Goal: Task Accomplishment & Management: Complete application form

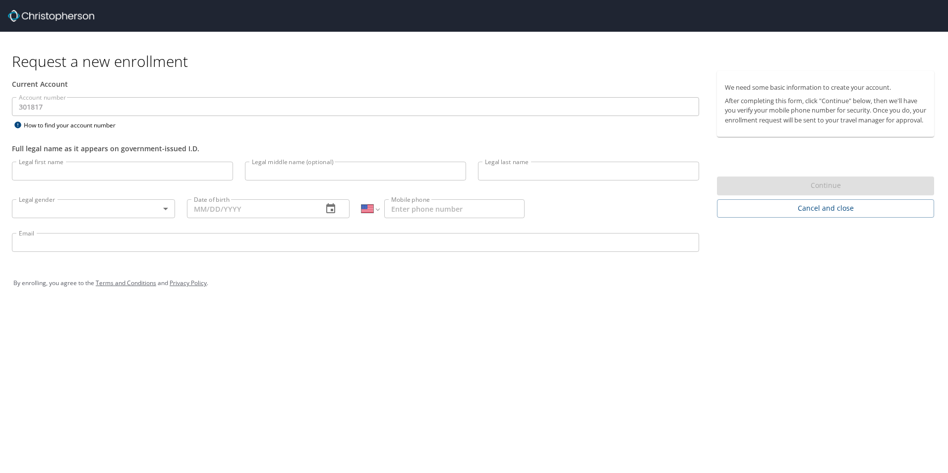
select select "US"
click at [85, 175] on input "Legal first name" at bounding box center [122, 171] width 221 height 19
type input "[PERSON_NAME]"
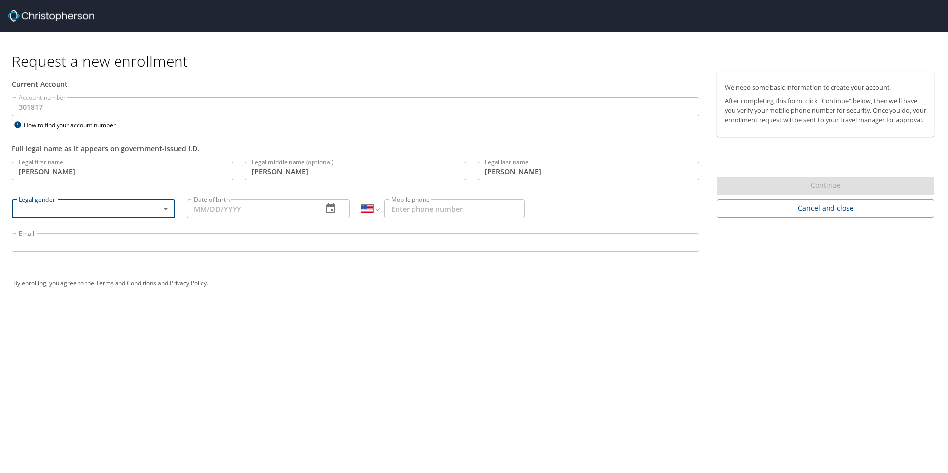
click at [167, 207] on body "Request a new enrollment Current Account Account number 301817 Account number H…" at bounding box center [474, 236] width 948 height 473
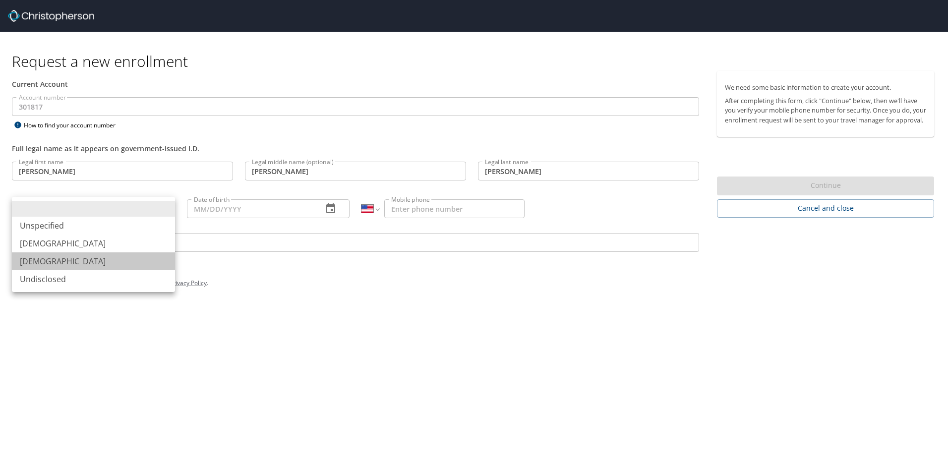
click at [107, 257] on li "[DEMOGRAPHIC_DATA]" at bounding box center [93, 261] width 163 height 18
type input "[DEMOGRAPHIC_DATA]"
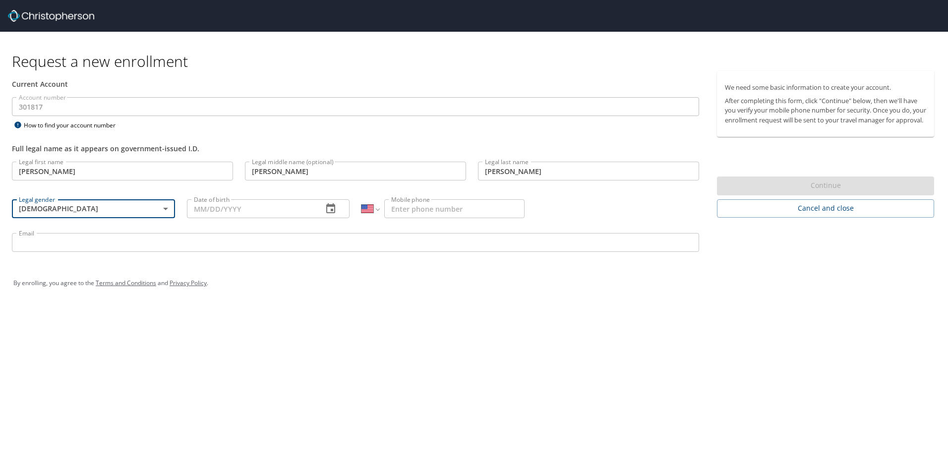
click at [275, 212] on input "Date of birth" at bounding box center [251, 208] width 128 height 19
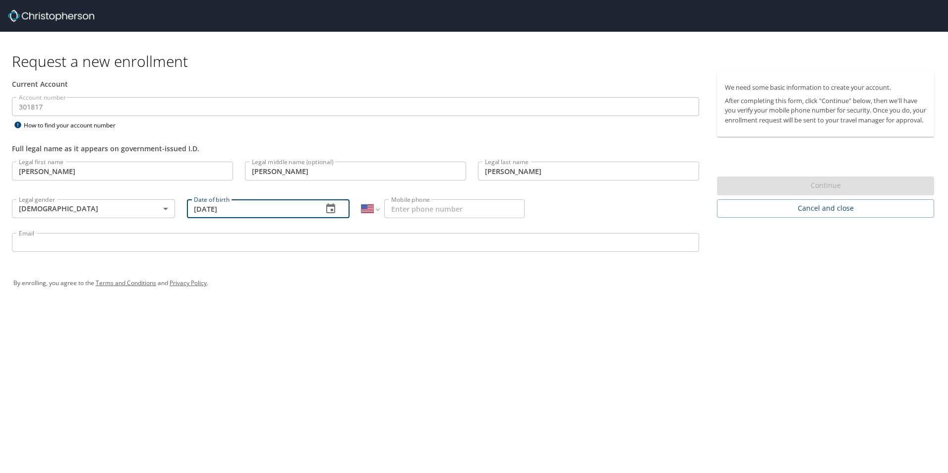
type input "10/04/1974"
click at [455, 214] on input "Mobile phone" at bounding box center [454, 208] width 140 height 19
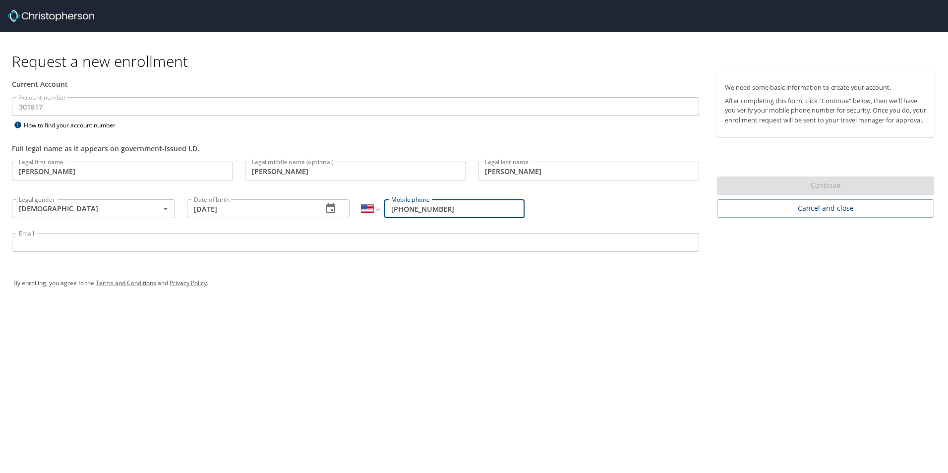
type input "[PHONE_NUMBER]"
click at [216, 238] on input "Email" at bounding box center [355, 242] width 687 height 19
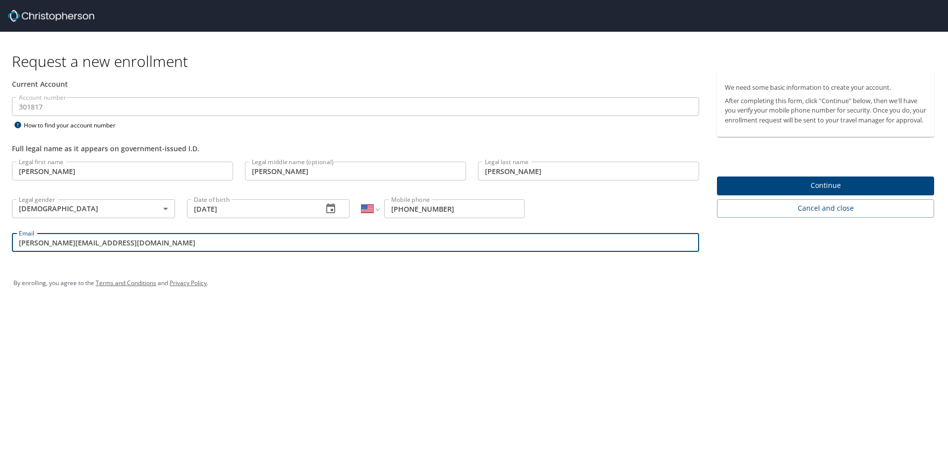
type input "michellesmith@lifewave.com"
click at [797, 191] on span "Continue" at bounding box center [825, 186] width 201 height 12
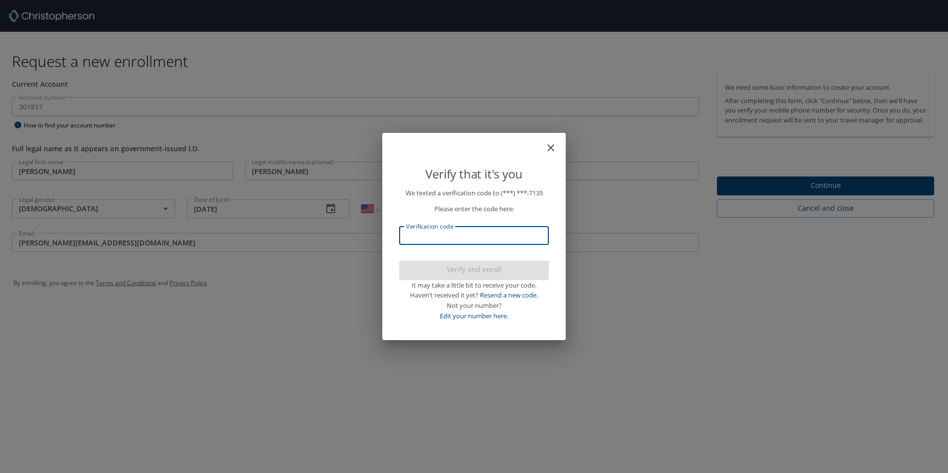
click at [522, 240] on input "Verification code" at bounding box center [474, 235] width 150 height 19
type input "049977"
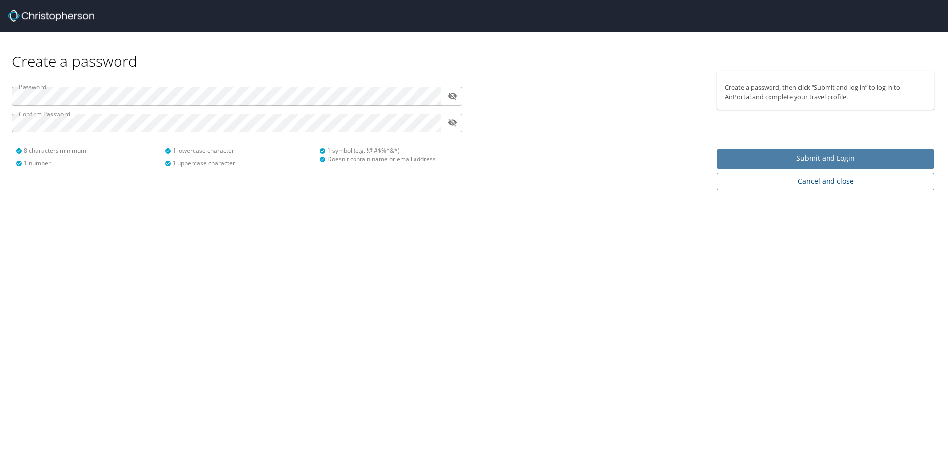
click at [857, 156] on span "Submit and Login" at bounding box center [825, 158] width 201 height 12
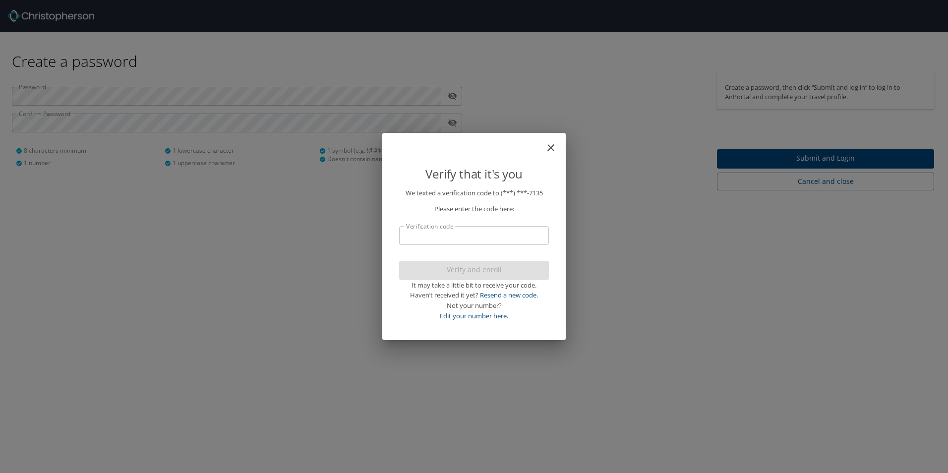
click at [538, 238] on input "Verification code" at bounding box center [474, 235] width 150 height 19
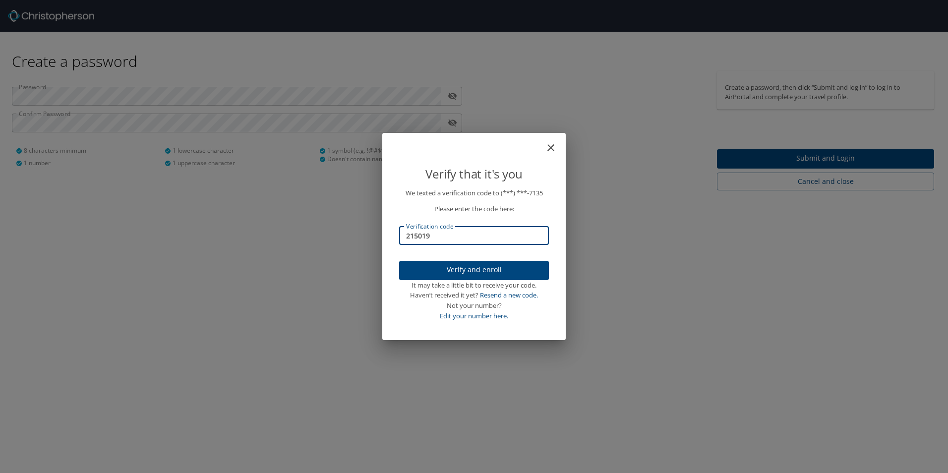
type input "215019"
click at [502, 276] on button "Verify and enroll" at bounding box center [474, 270] width 150 height 19
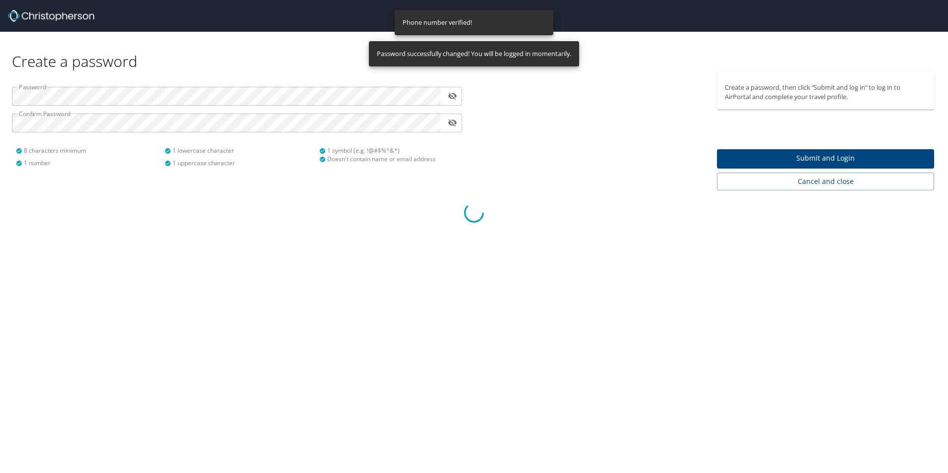
select select "US"
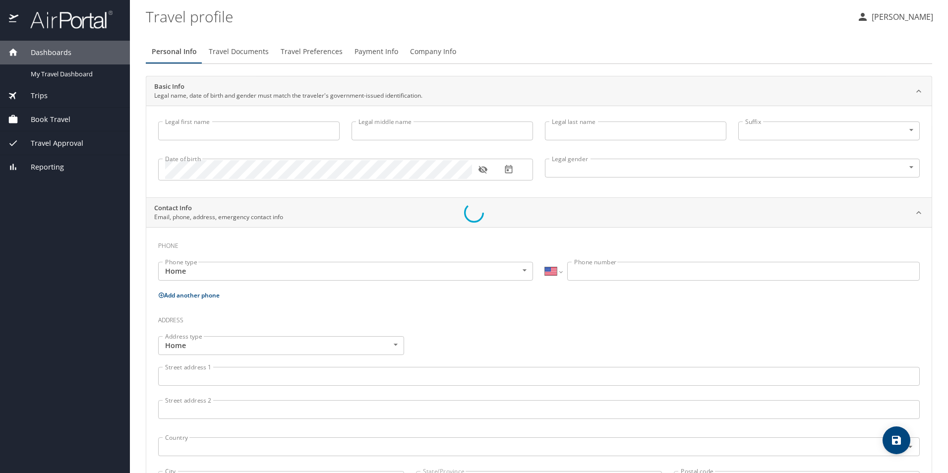
type input "[PERSON_NAME]"
type input "[DEMOGRAPHIC_DATA]"
select select "US"
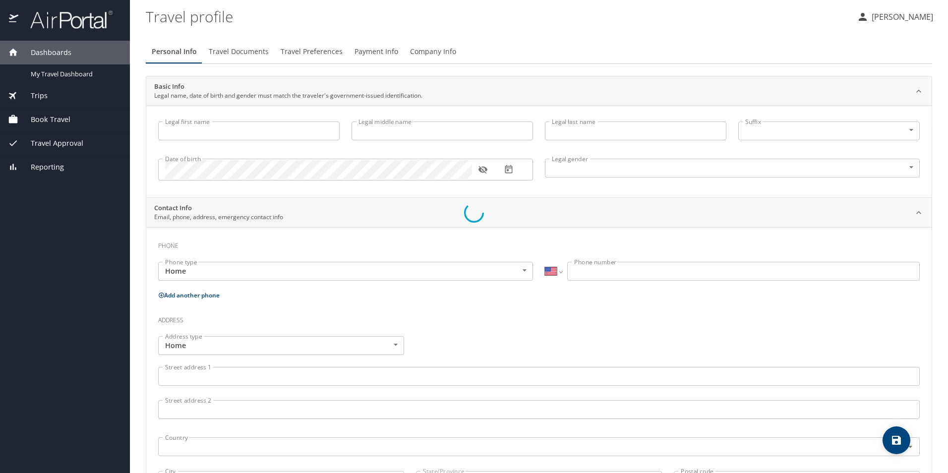
select select "US"
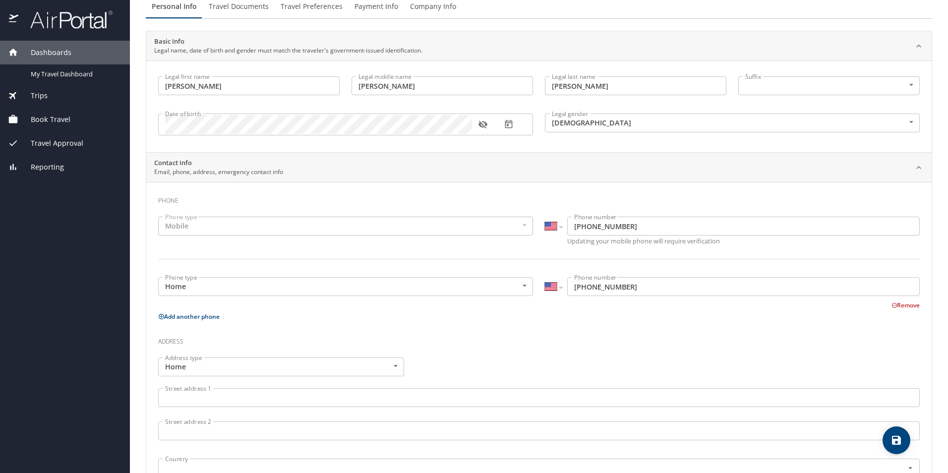
scroll to position [149, 0]
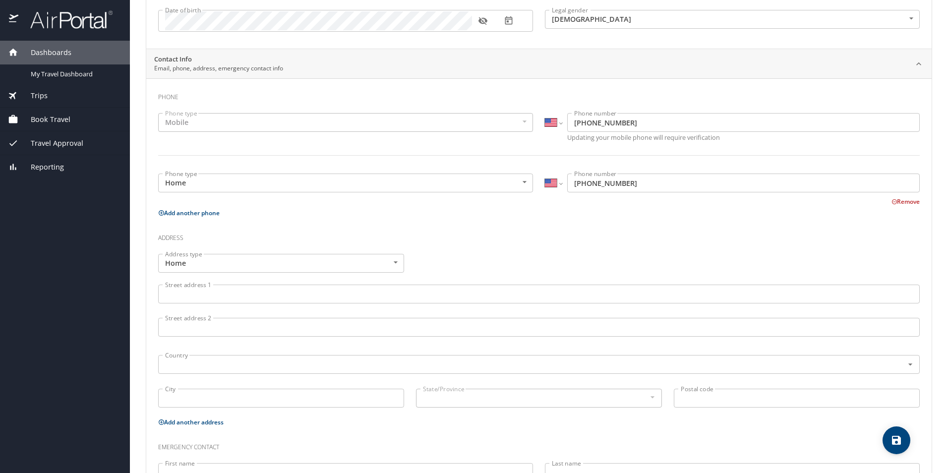
click at [335, 300] on input "Street address 1" at bounding box center [539, 294] width 762 height 19
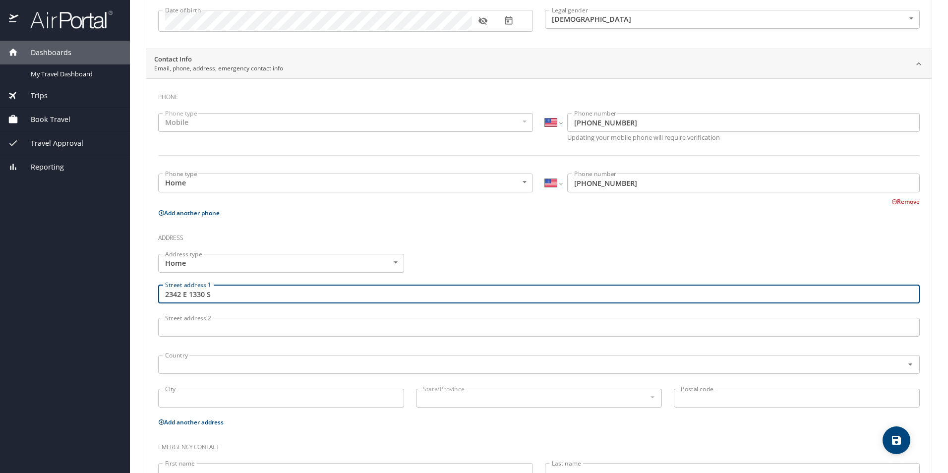
type input "2342 E 1330 S"
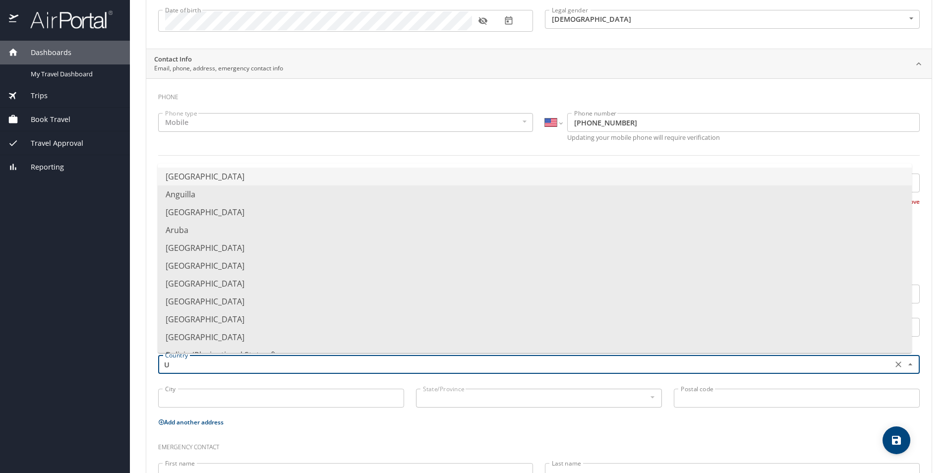
drag, startPoint x: 193, startPoint y: 178, endPoint x: 195, endPoint y: 184, distance: 6.3
click at [193, 178] on li "[GEOGRAPHIC_DATA]" at bounding box center [535, 177] width 754 height 18
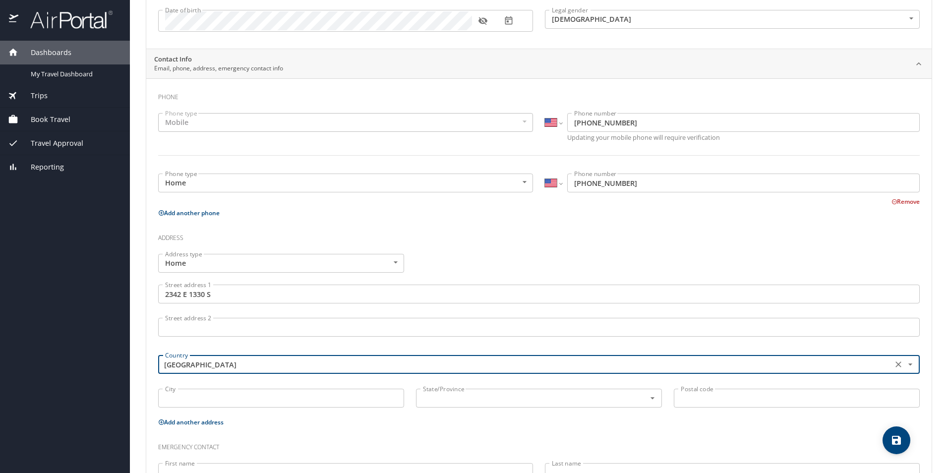
type input "[GEOGRAPHIC_DATA]"
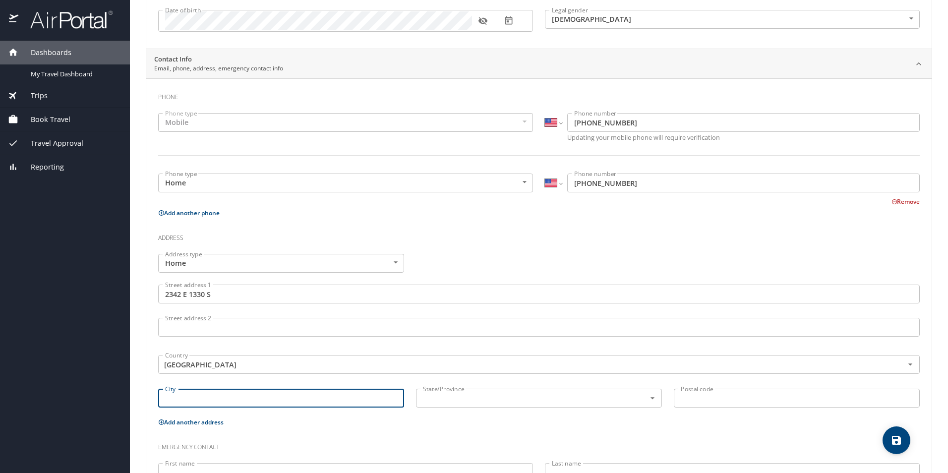
click at [313, 397] on input "City" at bounding box center [281, 398] width 246 height 19
type input "Spanish Fork"
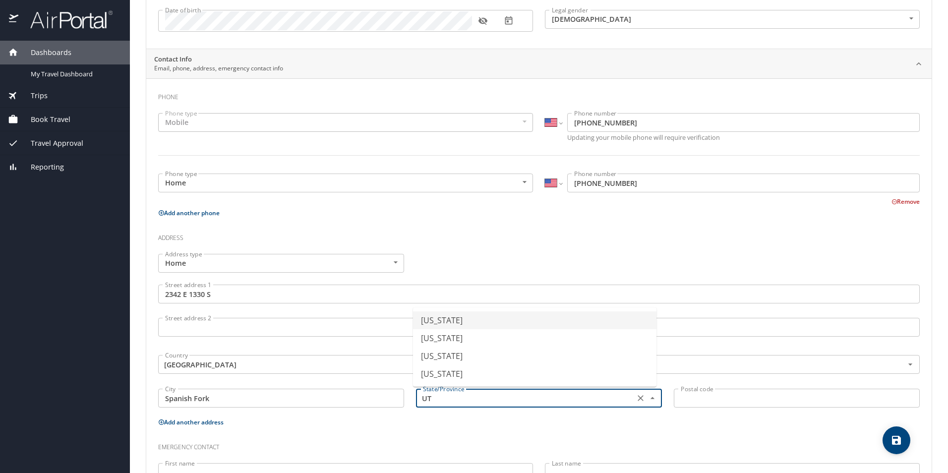
type input "[US_STATE]"
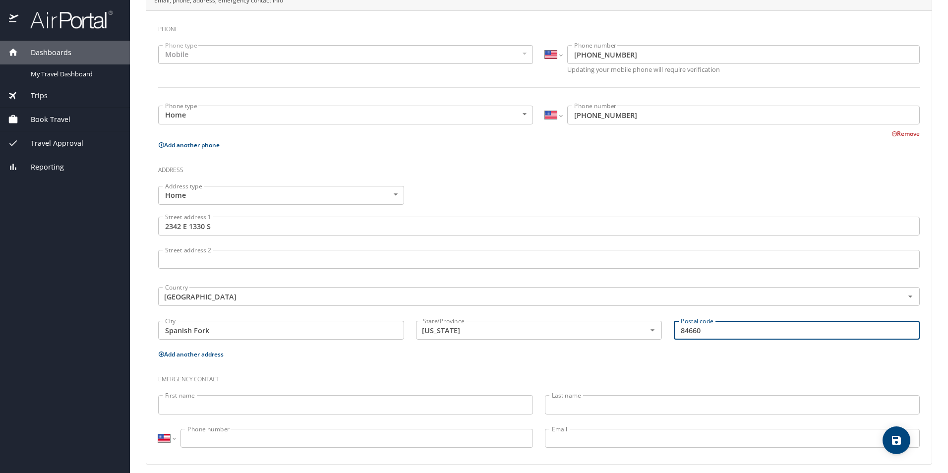
scroll to position [224, 0]
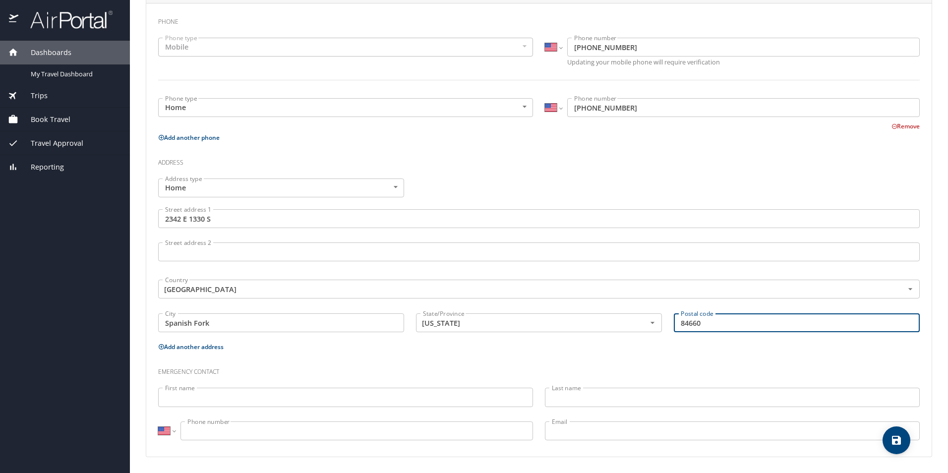
type input "84660"
click at [302, 396] on input "First name" at bounding box center [345, 397] width 375 height 19
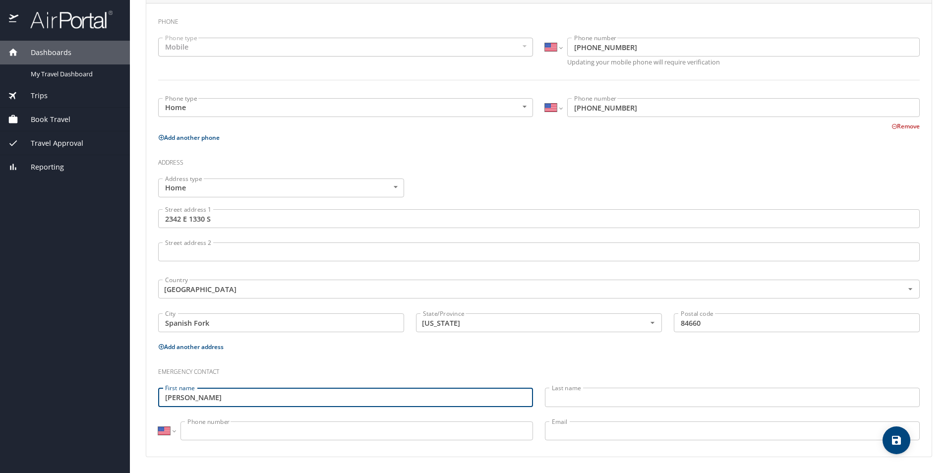
type input "[PERSON_NAME]"
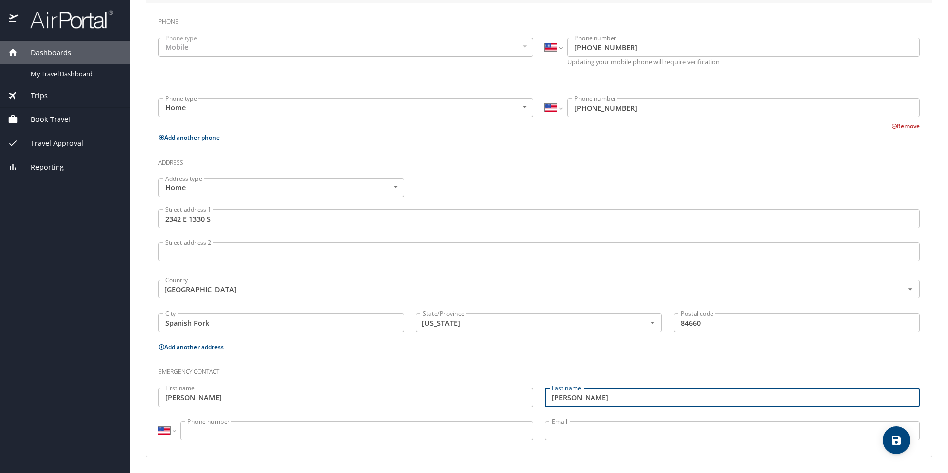
type input "[PERSON_NAME]"
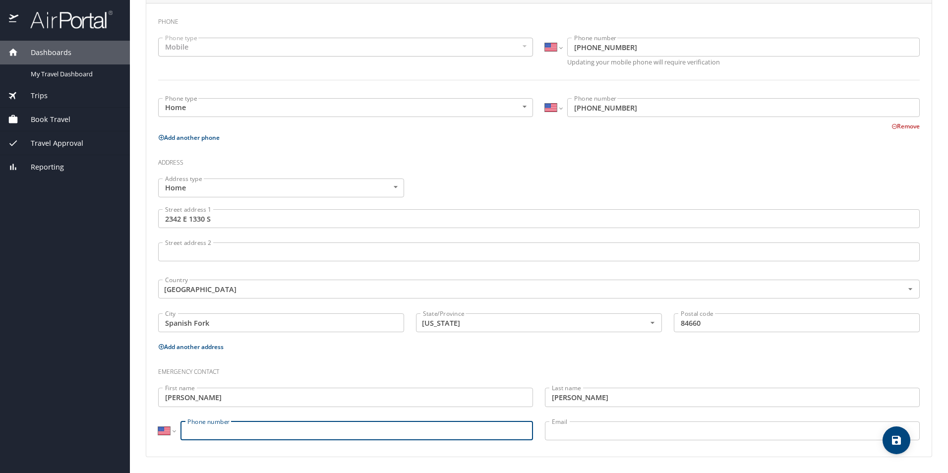
click at [262, 429] on input "Phone number" at bounding box center [357, 431] width 353 height 19
type input "[PHONE_NUMBER]"
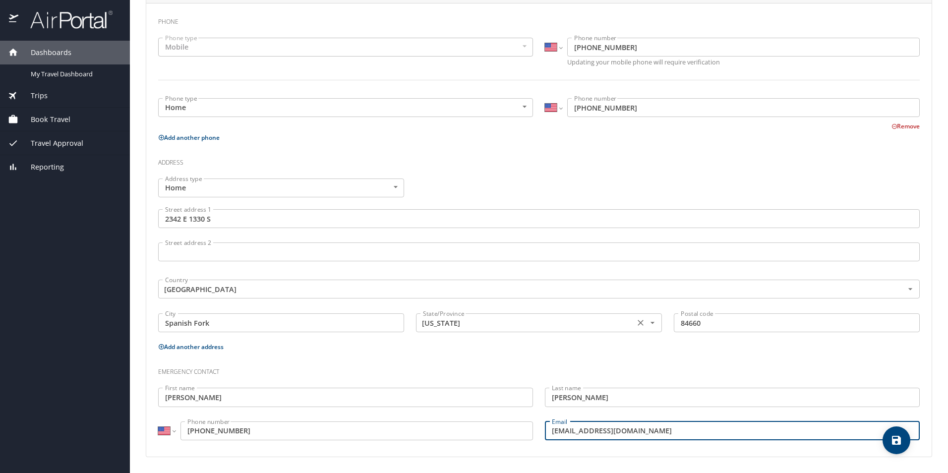
type input "[EMAIL_ADDRESS][DOMAIN_NAME]"
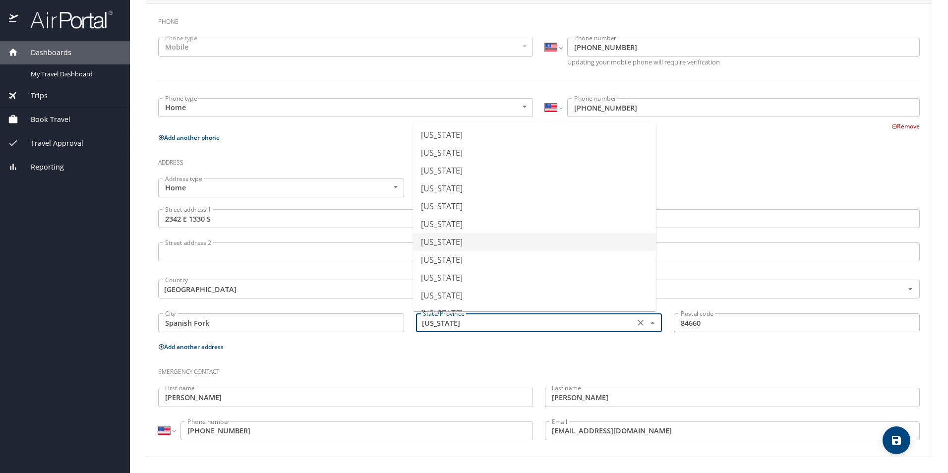
click at [466, 323] on input "[US_STATE]" at bounding box center [524, 322] width 211 height 13
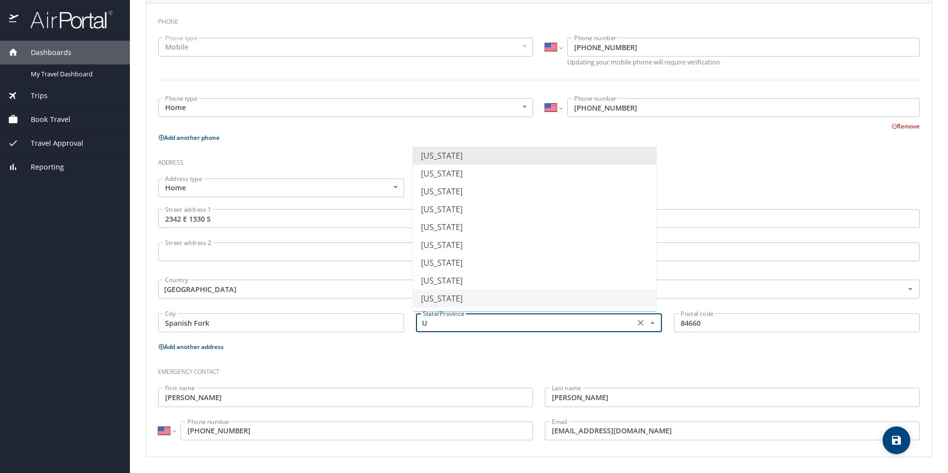
click at [470, 294] on li "[US_STATE]" at bounding box center [534, 299] width 243 height 18
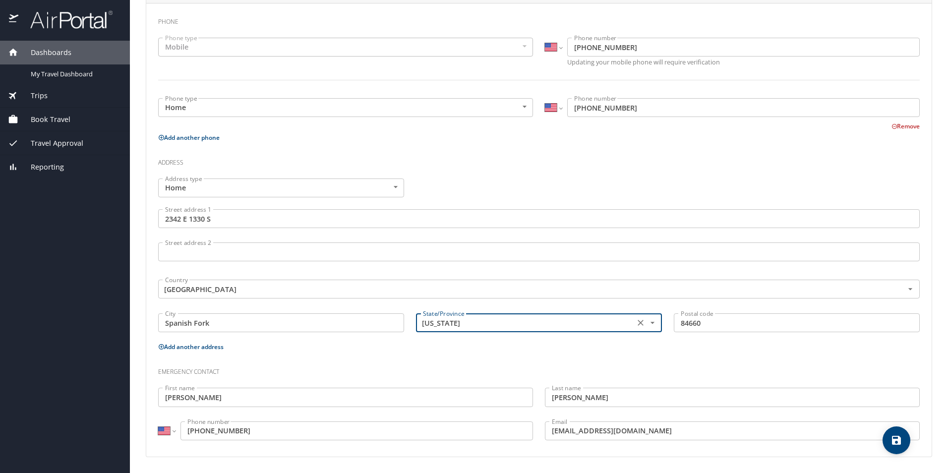
type input "[US_STATE]"
click at [760, 341] on div "Postal code 84660 Postal code" at bounding box center [797, 323] width 258 height 33
click at [900, 439] on icon "save" at bounding box center [896, 440] width 9 height 9
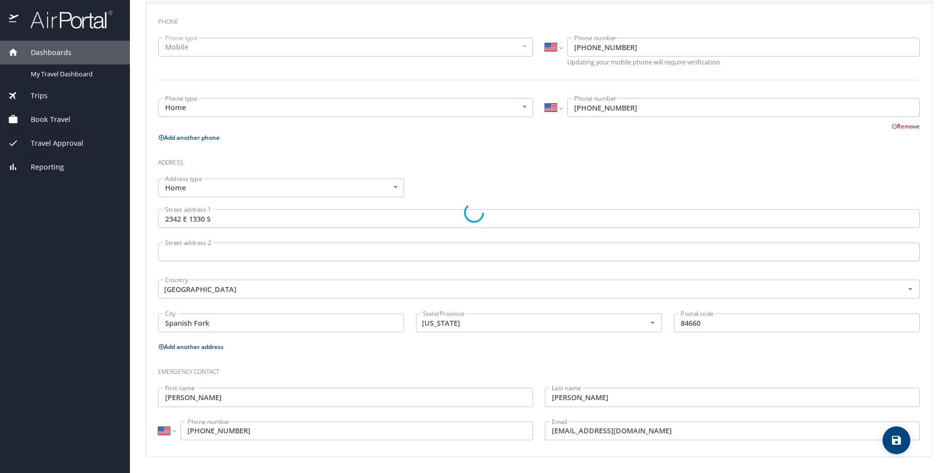
select select "US"
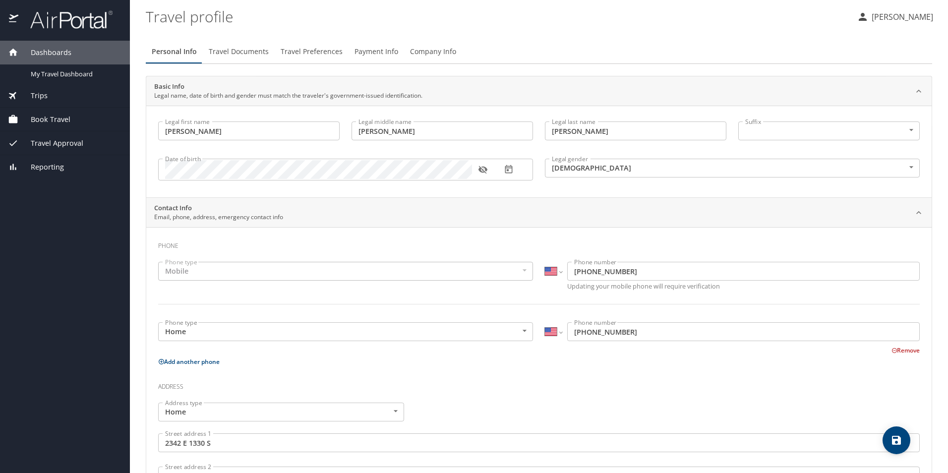
click at [243, 51] on span "Travel Documents" at bounding box center [239, 52] width 60 height 12
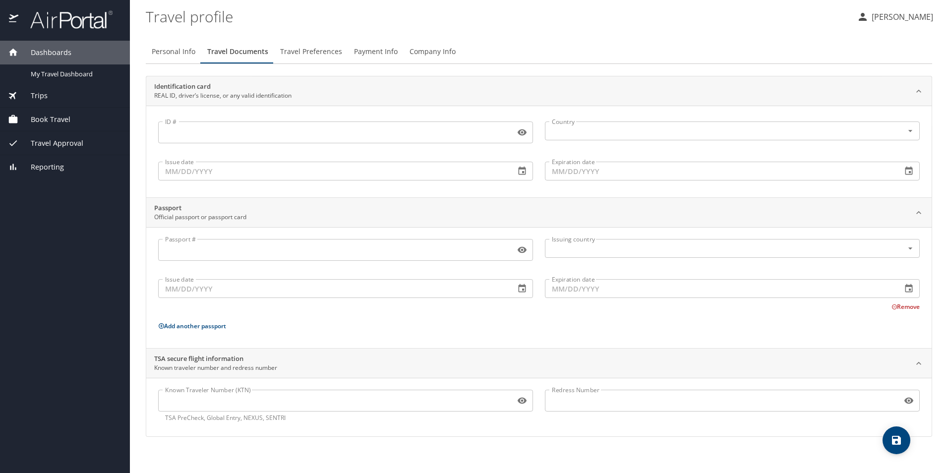
click at [357, 126] on input "ID #" at bounding box center [334, 132] width 353 height 19
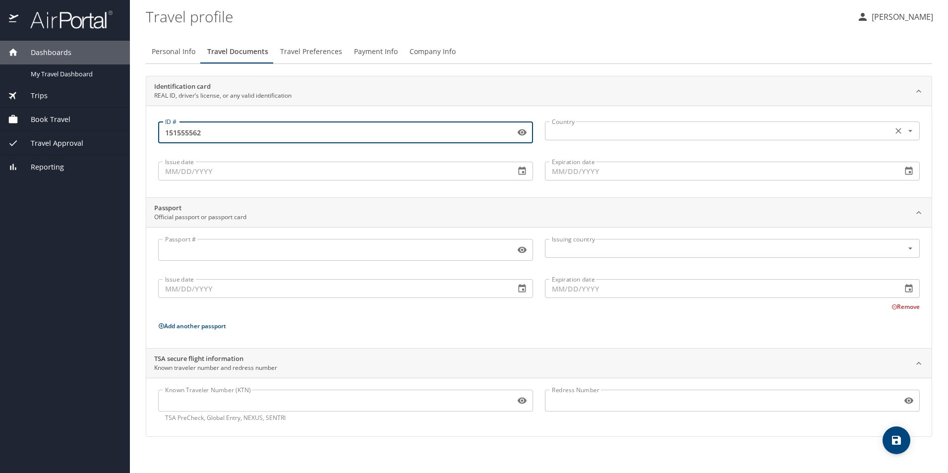
click at [617, 120] on div "Country Country" at bounding box center [732, 130] width 375 height 25
type input "151555562"
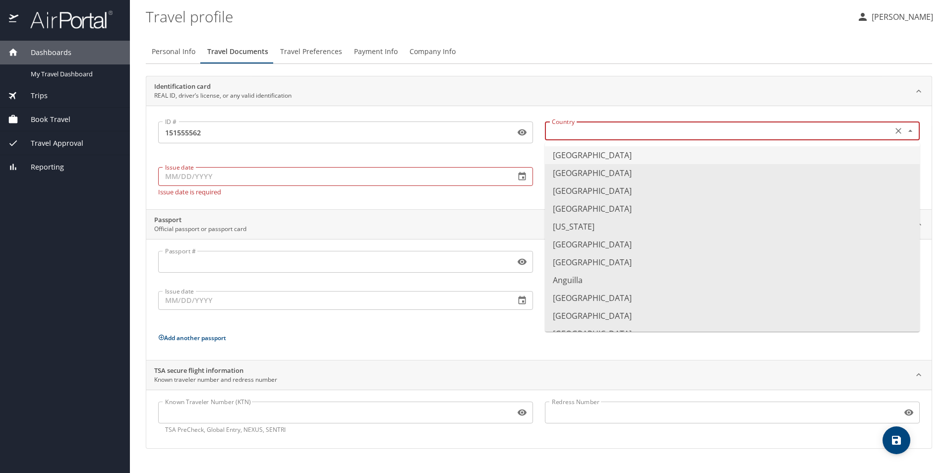
click at [612, 125] on input "text" at bounding box center [718, 130] width 340 height 13
click at [604, 154] on li "[GEOGRAPHIC_DATA]" at bounding box center [732, 155] width 375 height 18
type input "[GEOGRAPHIC_DATA]"
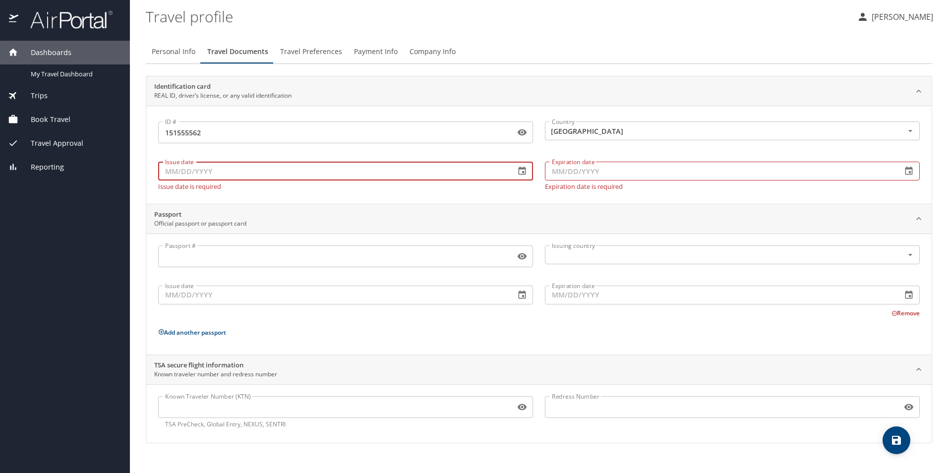
click at [388, 167] on input "Issue date" at bounding box center [332, 171] width 349 height 19
type input "[DATE]"
click at [604, 171] on input "Expiration date" at bounding box center [719, 171] width 349 height 19
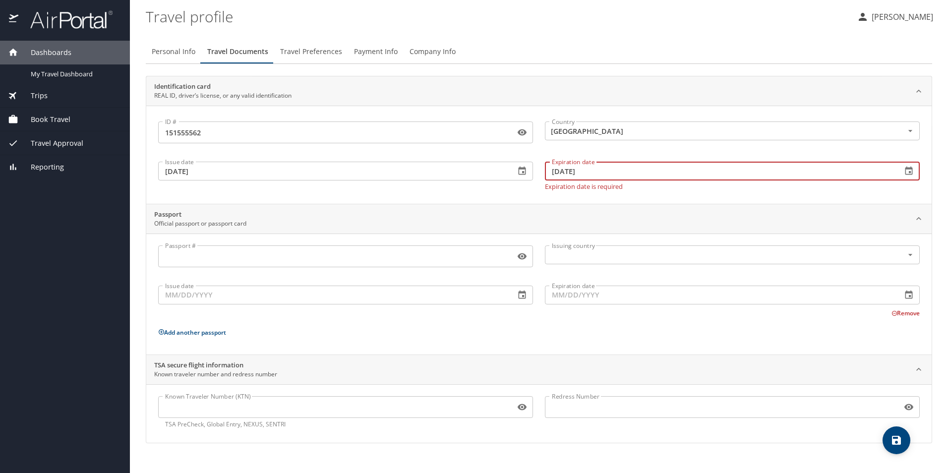
type input "[DATE]"
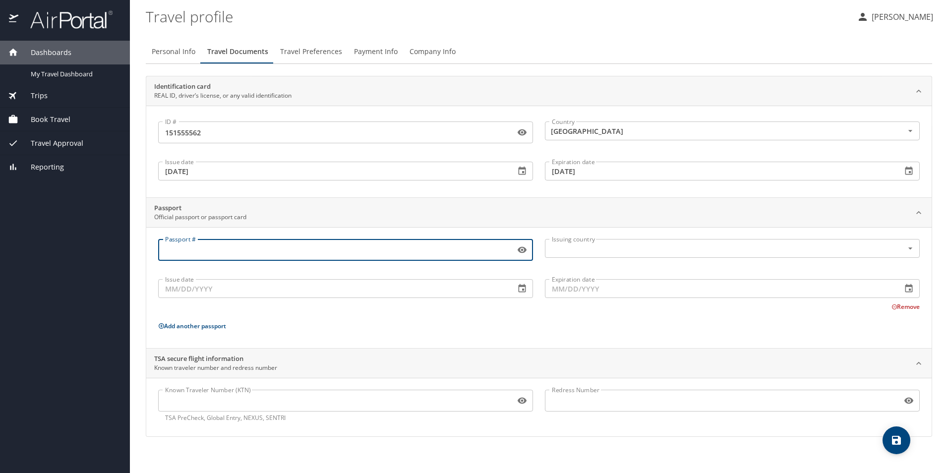
click at [376, 261] on div "Passport # Passport #" at bounding box center [345, 251] width 387 height 36
type input "575860778"
click at [576, 250] on input "text" at bounding box center [718, 248] width 340 height 13
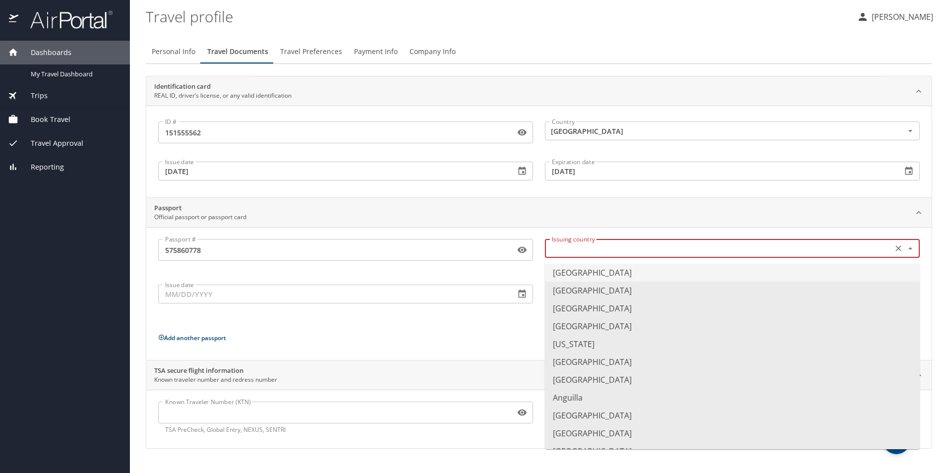
click at [573, 274] on li "[GEOGRAPHIC_DATA]" at bounding box center [732, 273] width 375 height 18
type input "[GEOGRAPHIC_DATA]"
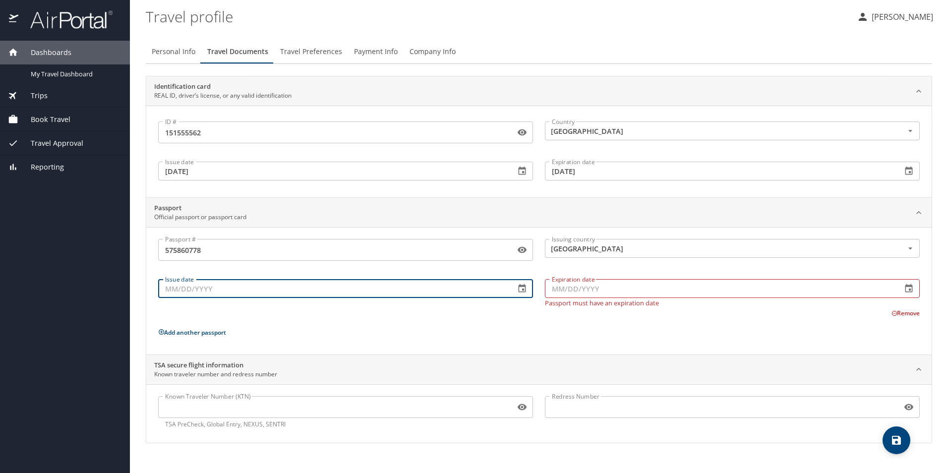
click at [354, 291] on input "Issue date" at bounding box center [332, 288] width 349 height 19
type input "[DATE]"
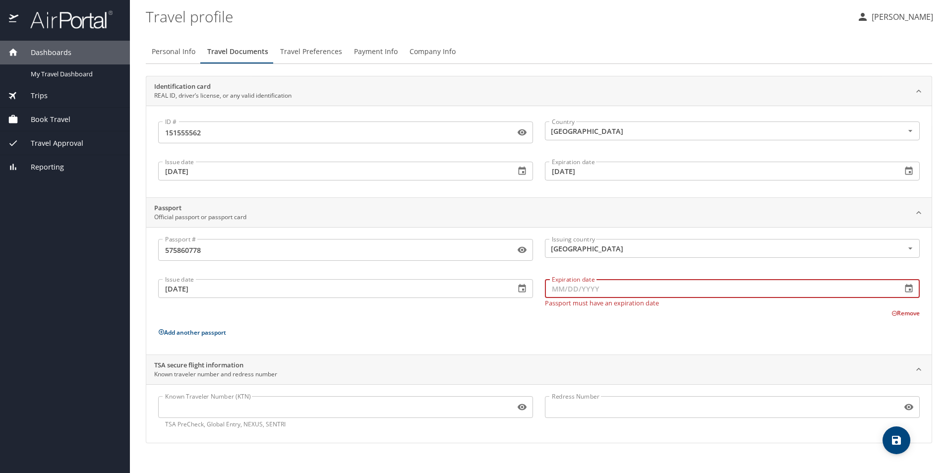
click at [628, 279] on input "Expiration date" at bounding box center [719, 288] width 349 height 19
type input "[DATE]"
click at [465, 318] on div "Passport # [PASSPORT] Passport # Issuing country [GEOGRAPHIC_DATA] Issuing coun…" at bounding box center [539, 293] width 762 height 108
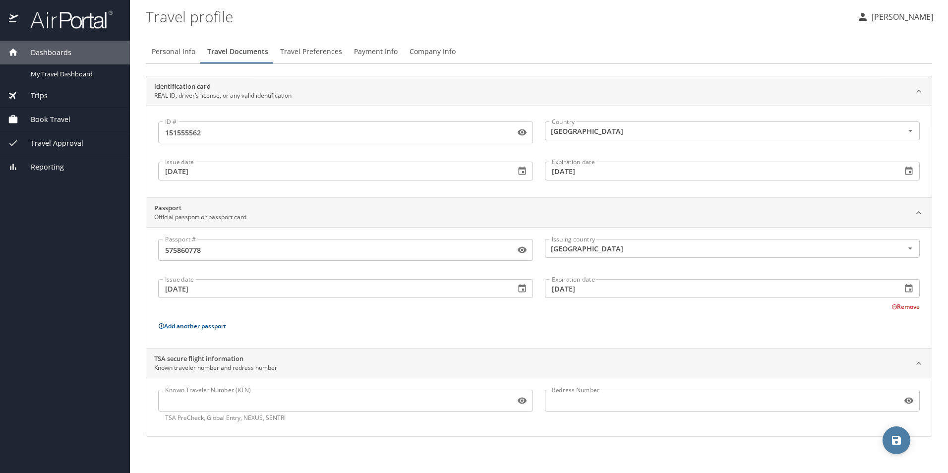
click at [892, 443] on icon "save" at bounding box center [897, 440] width 12 height 12
click at [308, 48] on span "Travel Preferences" at bounding box center [311, 52] width 62 height 12
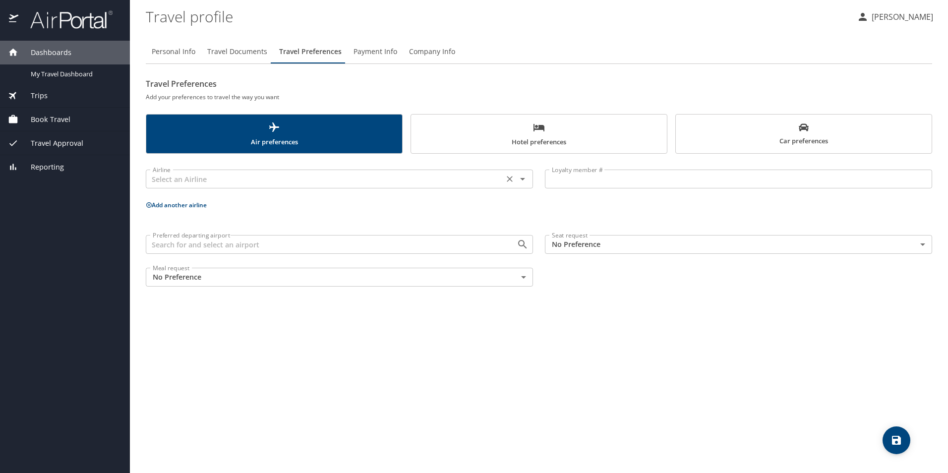
click at [509, 177] on icon "Clear" at bounding box center [510, 179] width 10 height 10
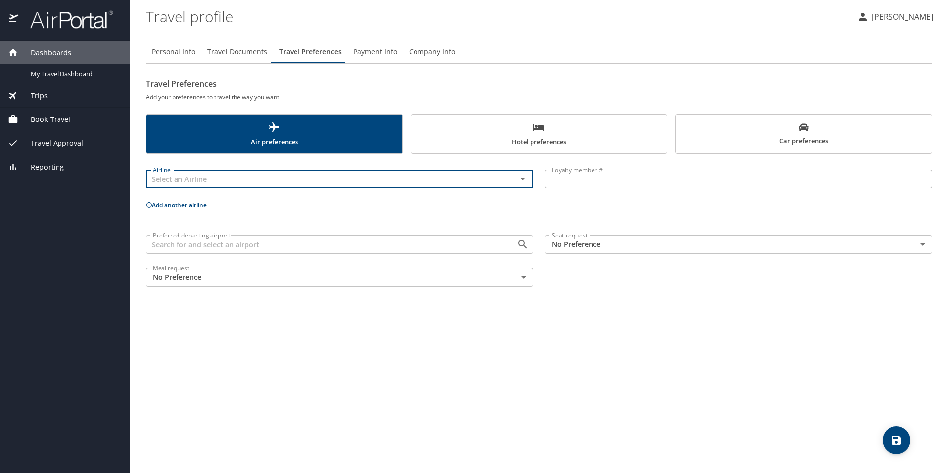
click at [520, 174] on icon "Open" at bounding box center [523, 179] width 12 height 12
click at [197, 233] on li "Delta Air Lines" at bounding box center [338, 237] width 387 height 18
type input "Delta Air Lines"
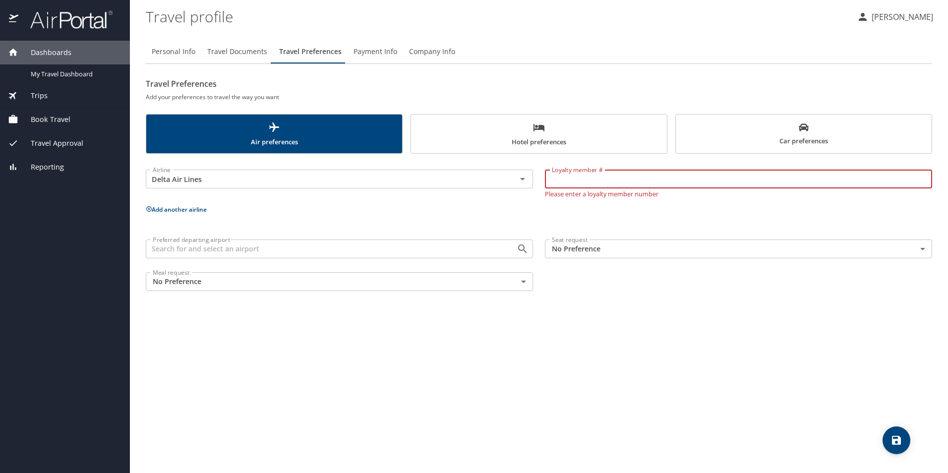
click at [566, 179] on input "Loyalty member #" at bounding box center [738, 179] width 387 height 19
type input "9367630788"
click at [454, 245] on input "Preferred departing airport" at bounding box center [325, 249] width 352 height 13
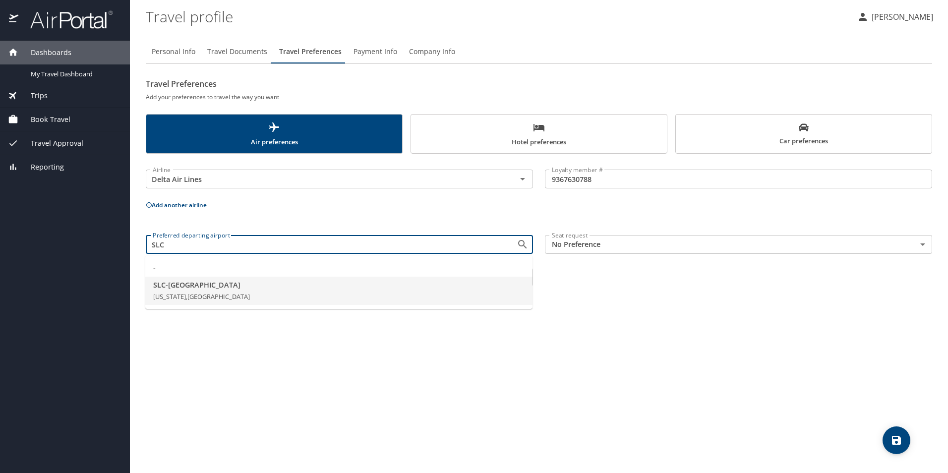
click at [356, 287] on span "SLC - [GEOGRAPHIC_DATA]" at bounding box center [338, 285] width 371 height 11
type input "SLC - [GEOGRAPHIC_DATA]"
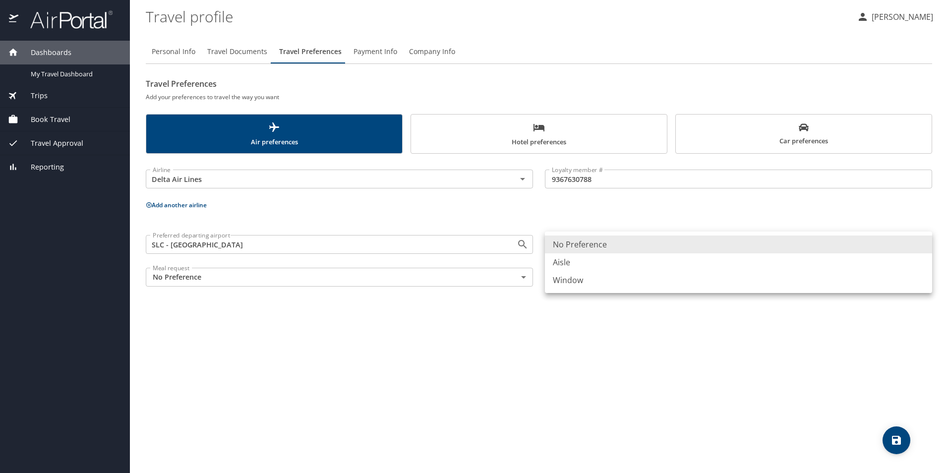
click at [617, 242] on body "Dashboards My Travel Dashboard Trips Current / Future Trips Past Trips Trips Mi…" at bounding box center [474, 236] width 948 height 473
click at [581, 263] on li "Aisle" at bounding box center [738, 262] width 387 height 18
type input "Aisle"
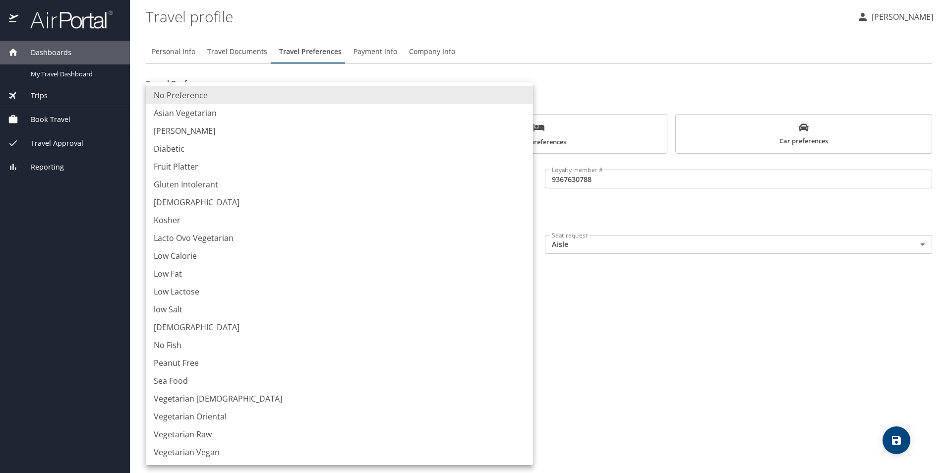
click at [527, 276] on body "Dashboards My Travel Dashboard Trips Current / Future Trips Past Trips Trips Mi…" at bounding box center [474, 236] width 948 height 473
click at [635, 322] on div at bounding box center [474, 236] width 948 height 473
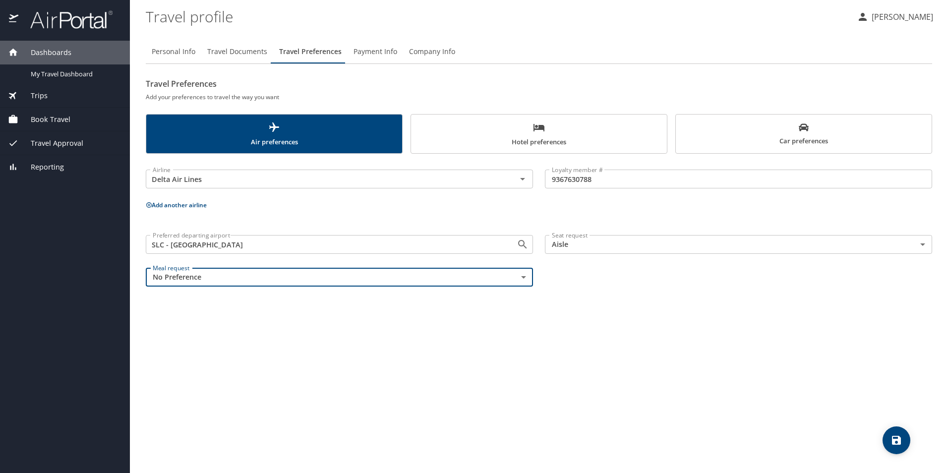
click at [520, 276] on body "Dashboards My Travel Dashboard Trips Current / Future Trips Past Trips Trips Mi…" at bounding box center [474, 236] width 948 height 473
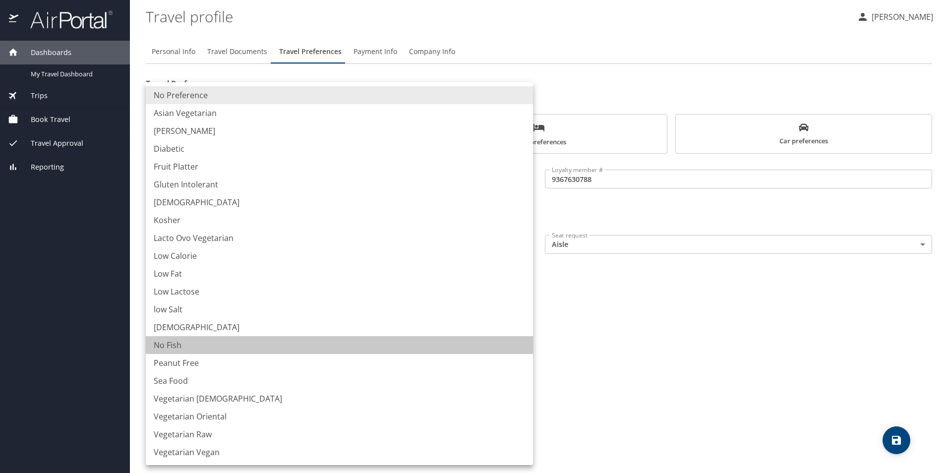
click at [175, 343] on li "No Fish" at bounding box center [339, 345] width 387 height 18
type input "NoFish"
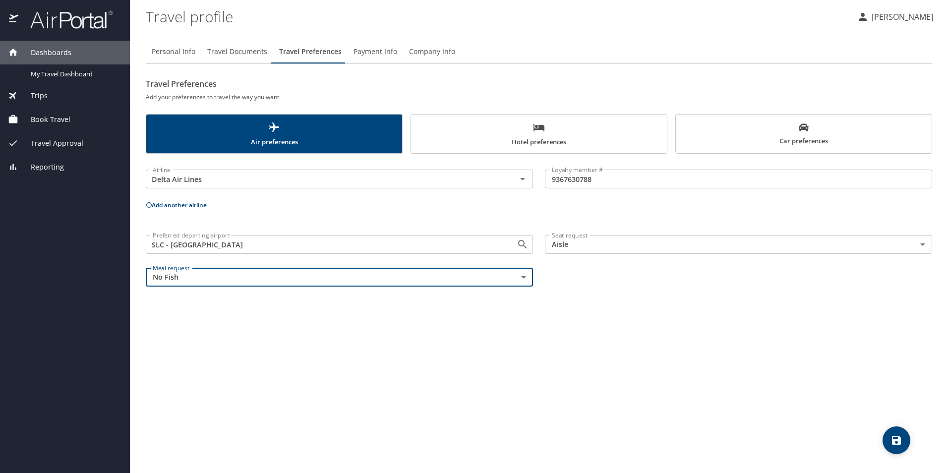
click at [906, 435] on span "save" at bounding box center [897, 440] width 28 height 12
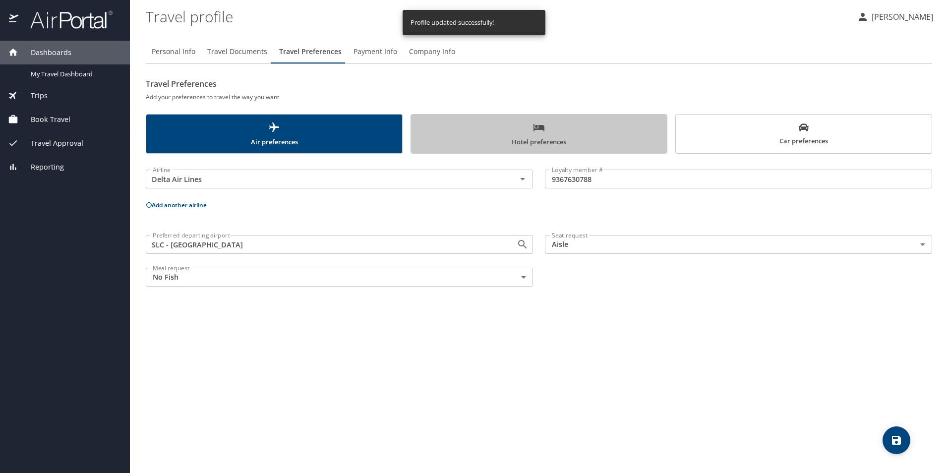
click at [493, 134] on span "Hotel preferences" at bounding box center [539, 134] width 244 height 26
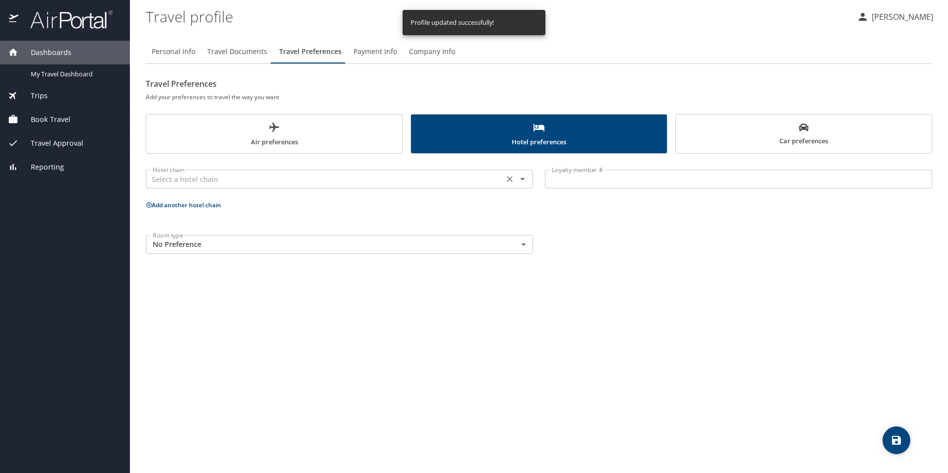
click at [260, 181] on input "text" at bounding box center [325, 179] width 352 height 13
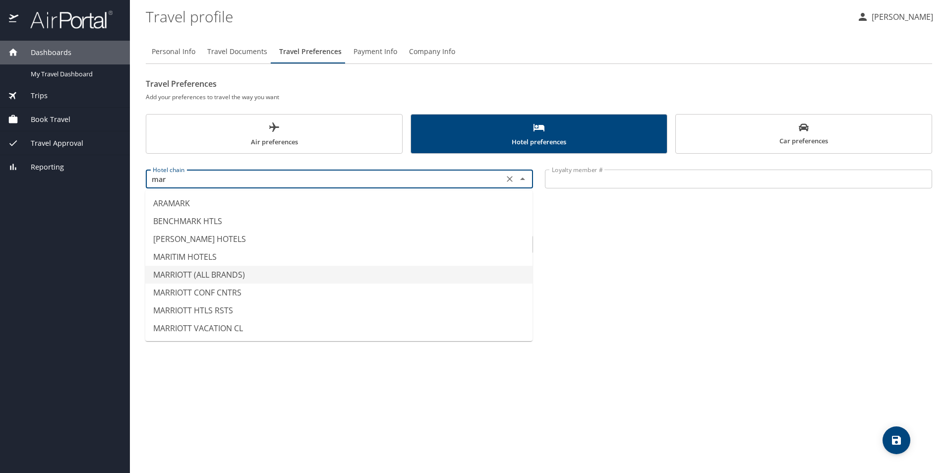
click at [205, 273] on li "MARRIOTT (ALL BRANDS)" at bounding box center [338, 275] width 387 height 18
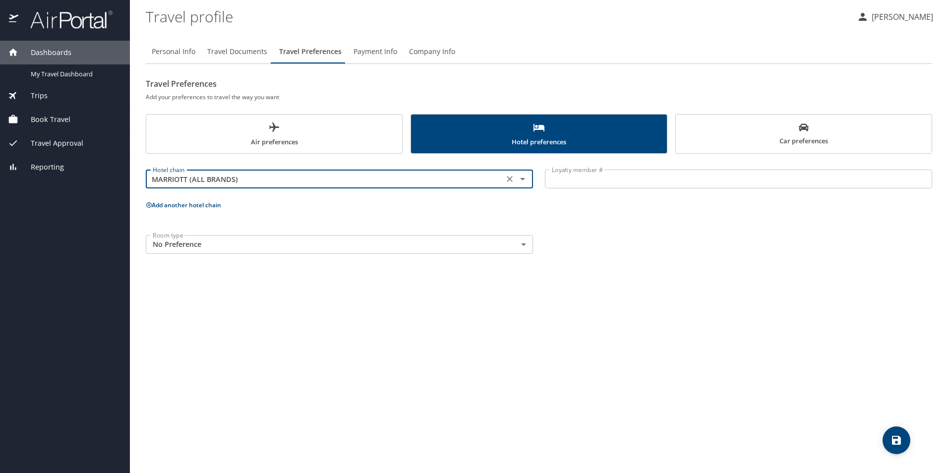
type input "MARRIOTT (ALL BRANDS)"
click at [576, 178] on input "Loyalty member #" at bounding box center [738, 179] width 387 height 19
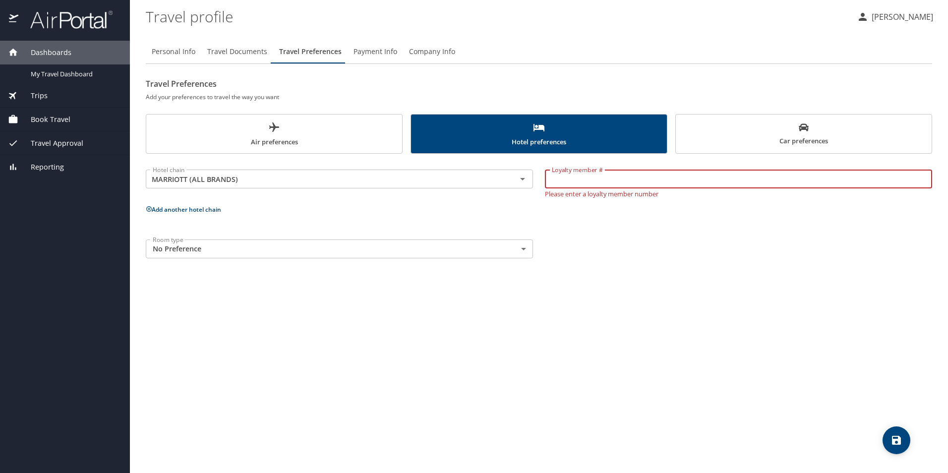
click at [576, 178] on input "Loyalty member #" at bounding box center [738, 179] width 387 height 19
type input "910898305"
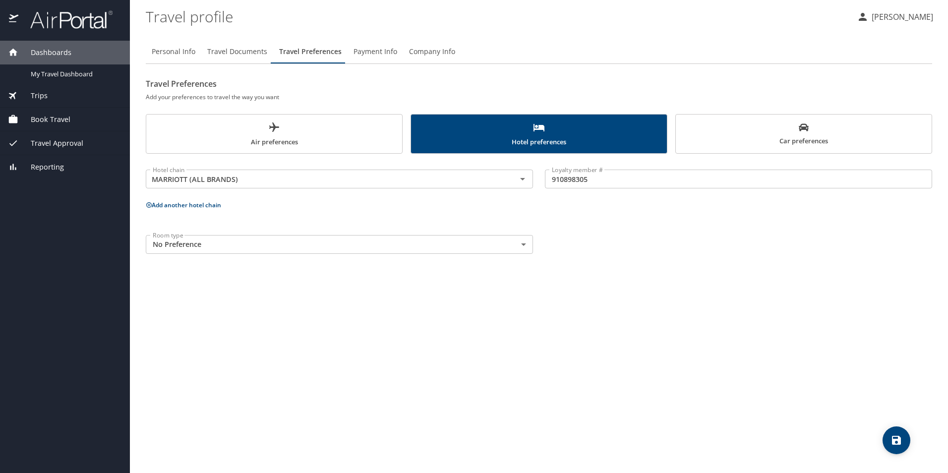
click at [539, 304] on div "Personal Info Travel Documents Travel Preferences Payment Info Company Info Tra…" at bounding box center [539, 252] width 787 height 441
click at [897, 442] on icon "save" at bounding box center [897, 440] width 12 height 12
click at [784, 135] on span "Car preferences" at bounding box center [804, 134] width 244 height 24
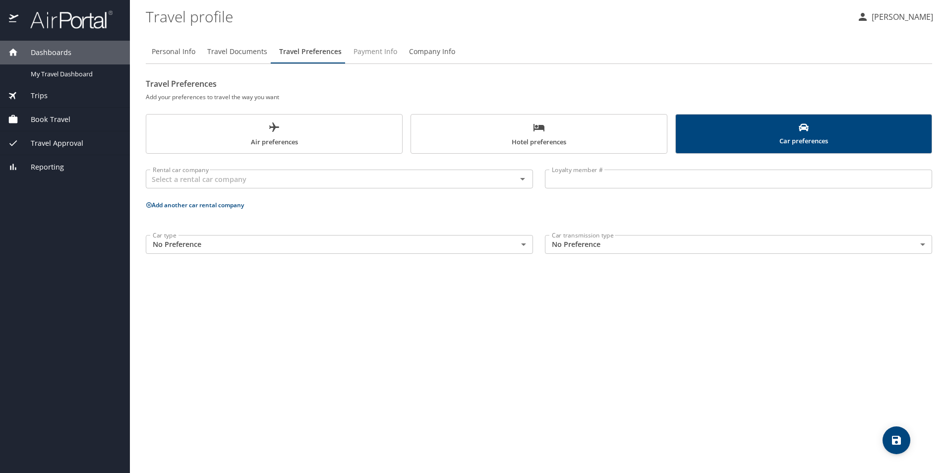
click at [374, 50] on span "Payment Info" at bounding box center [376, 52] width 44 height 12
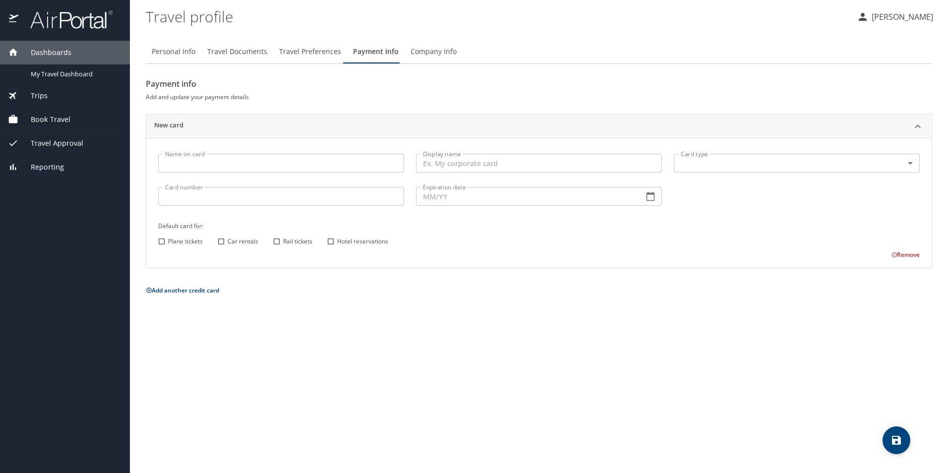
click at [434, 52] on span "Company Info" at bounding box center [434, 52] width 46 height 12
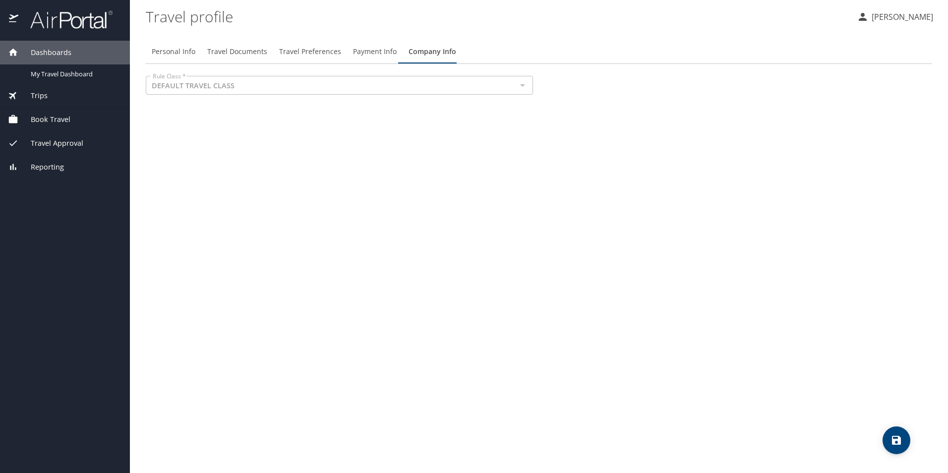
click at [520, 84] on div at bounding box center [522, 85] width 13 height 14
click at [522, 83] on div at bounding box center [522, 85] width 13 height 14
click at [372, 50] on span "Payment Info" at bounding box center [375, 52] width 44 height 12
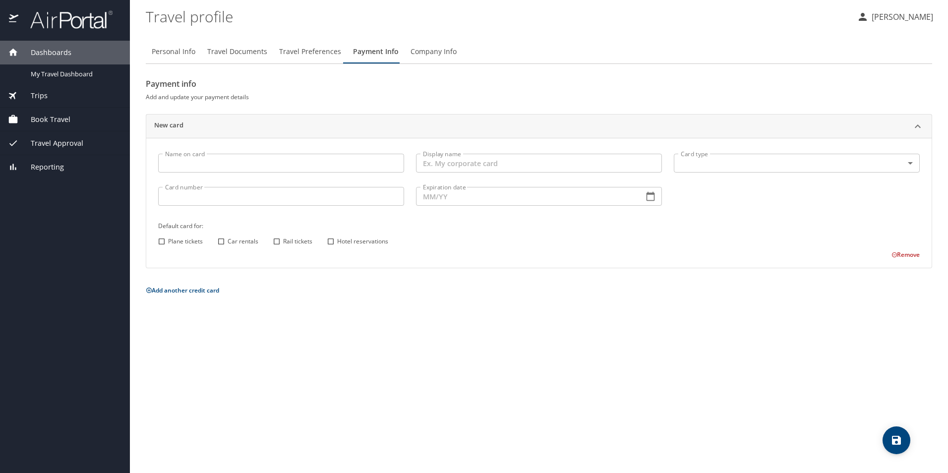
click at [902, 439] on icon "save" at bounding box center [897, 440] width 12 height 12
